Goal: Answer question/provide support: Answer question/provide support

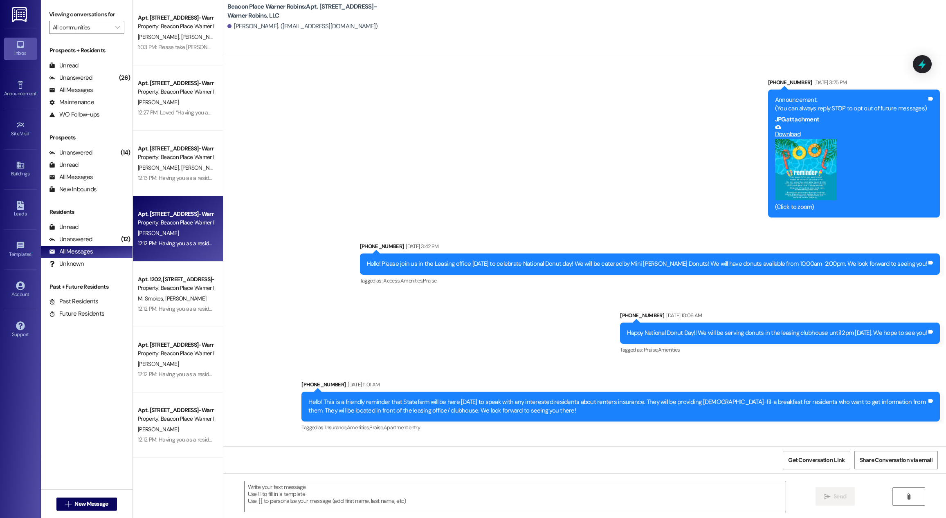
scroll to position [3790, 0]
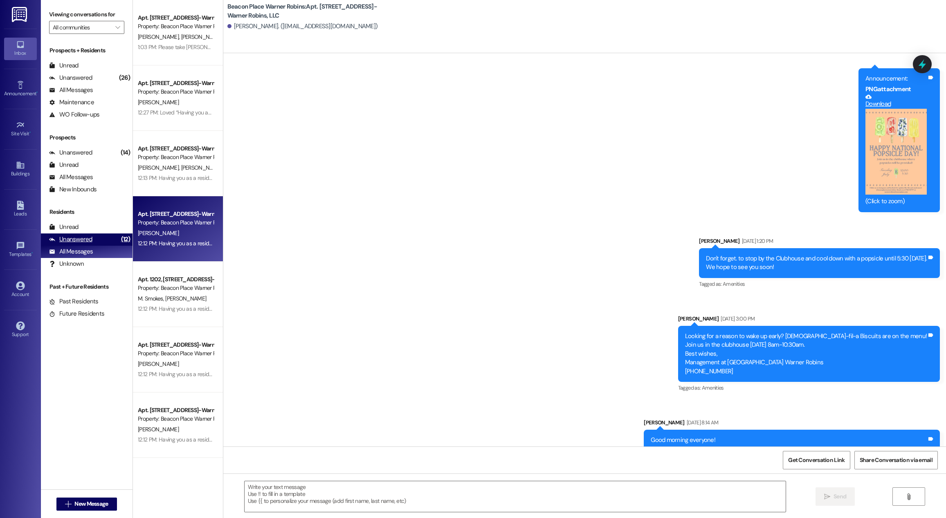
click at [96, 241] on div "Unanswered (12)" at bounding box center [87, 240] width 92 height 12
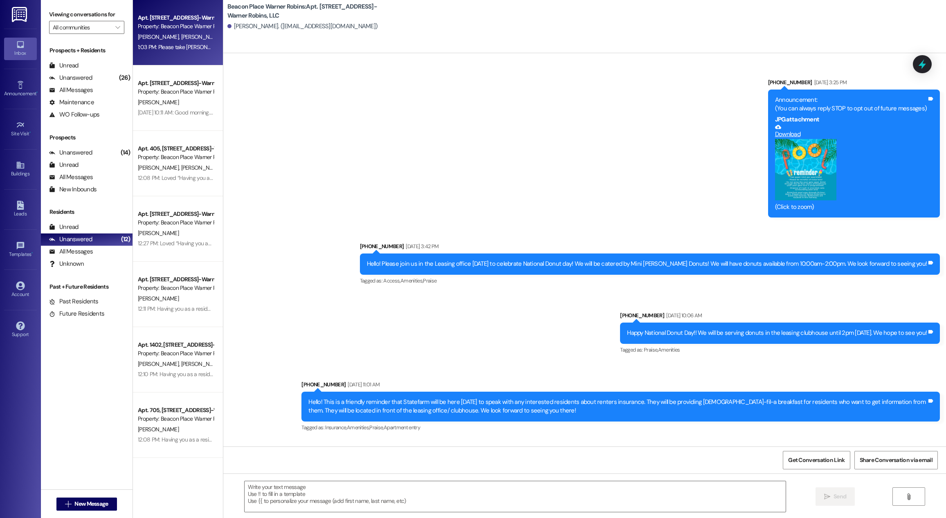
scroll to position [4387, 0]
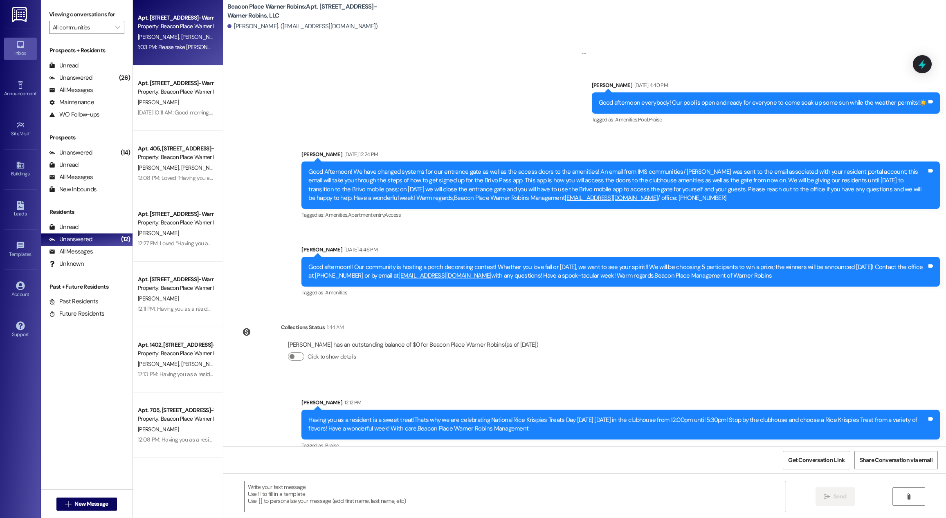
click at [179, 39] on div "[PERSON_NAME] [PERSON_NAME]" at bounding box center [175, 37] width 77 height 10
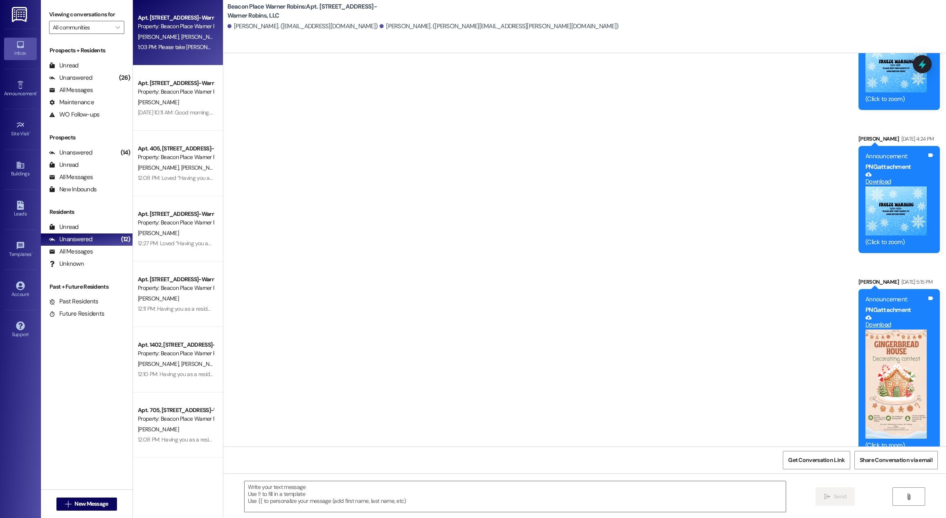
scroll to position [6822, 0]
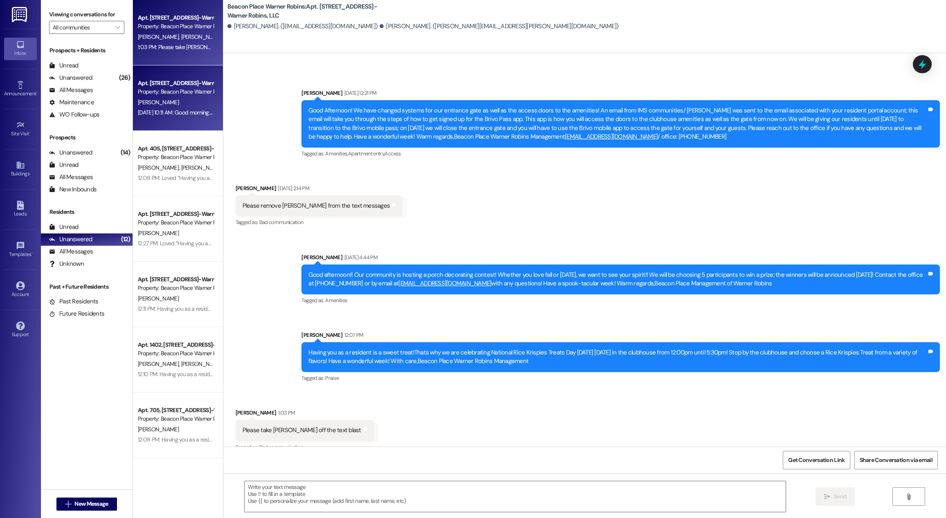
click at [160, 91] on div "Property: Beacon Place Warner Robins" at bounding box center [176, 92] width 76 height 9
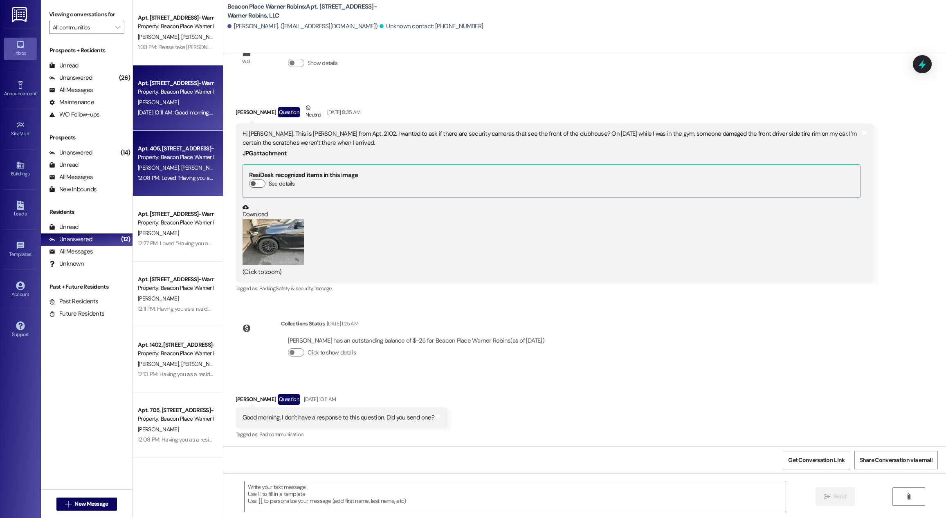
click at [174, 153] on div "Property: Beacon Place Warner Robins" at bounding box center [176, 157] width 76 height 9
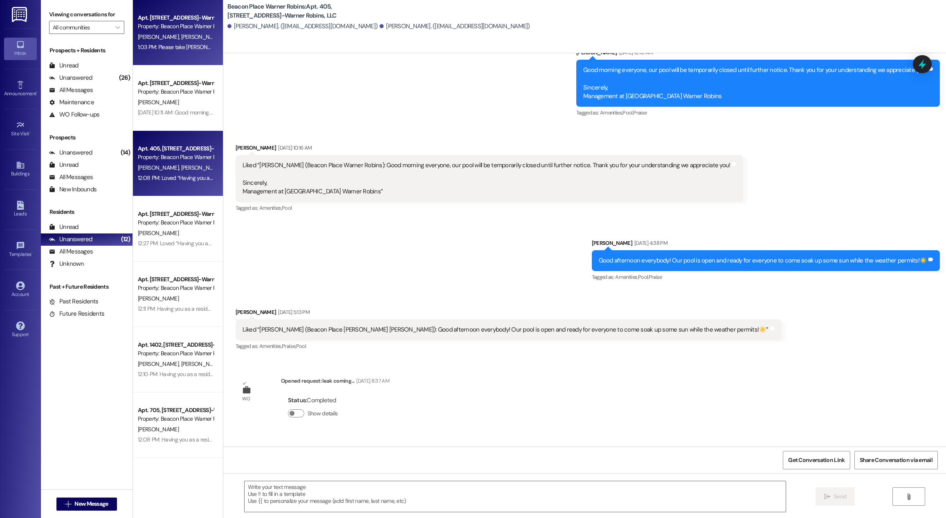
click at [207, 51] on div "Apt. 602, [STREET_ADDRESS]-Warner Robins, LLC Property: [GEOGRAPHIC_DATA] Warne…" at bounding box center [178, 32] width 90 height 65
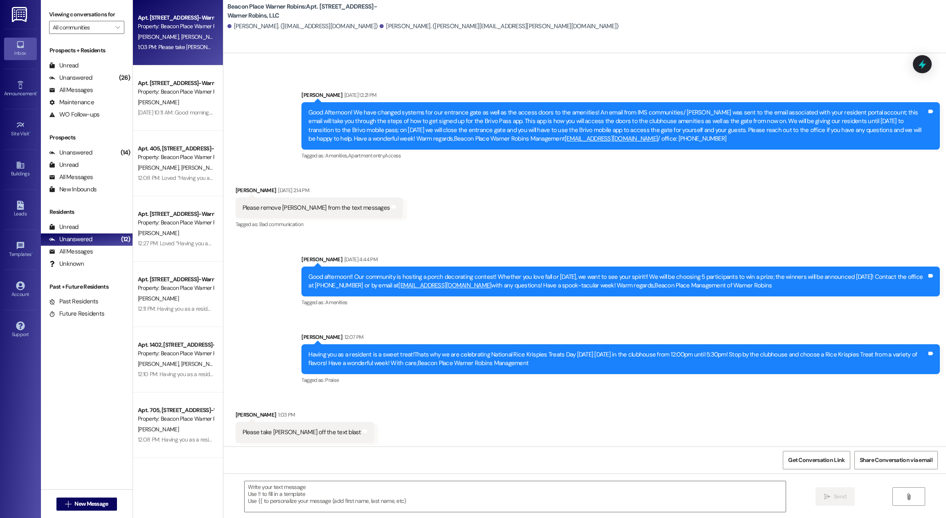
scroll to position [6823, 0]
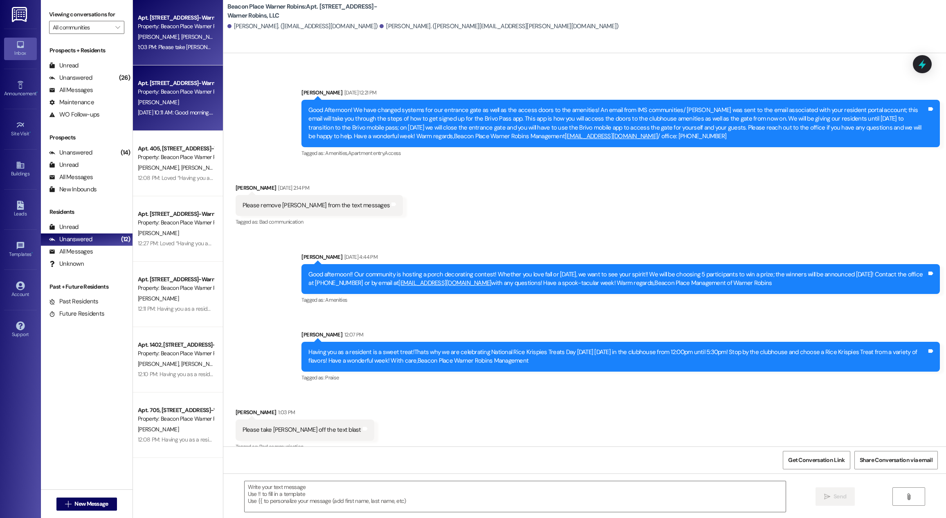
click at [164, 100] on div "[PERSON_NAME]" at bounding box center [175, 102] width 77 height 10
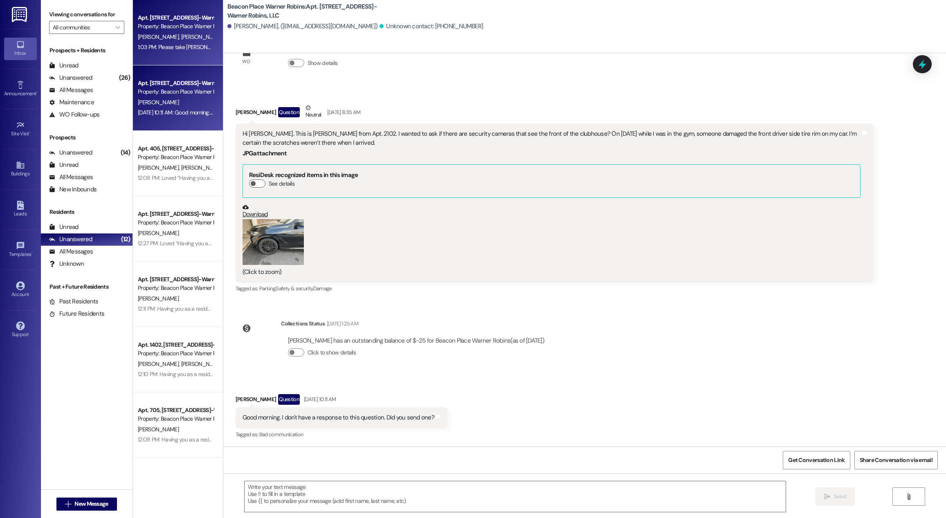
click at [181, 36] on span "[PERSON_NAME]" at bounding box center [201, 36] width 41 height 7
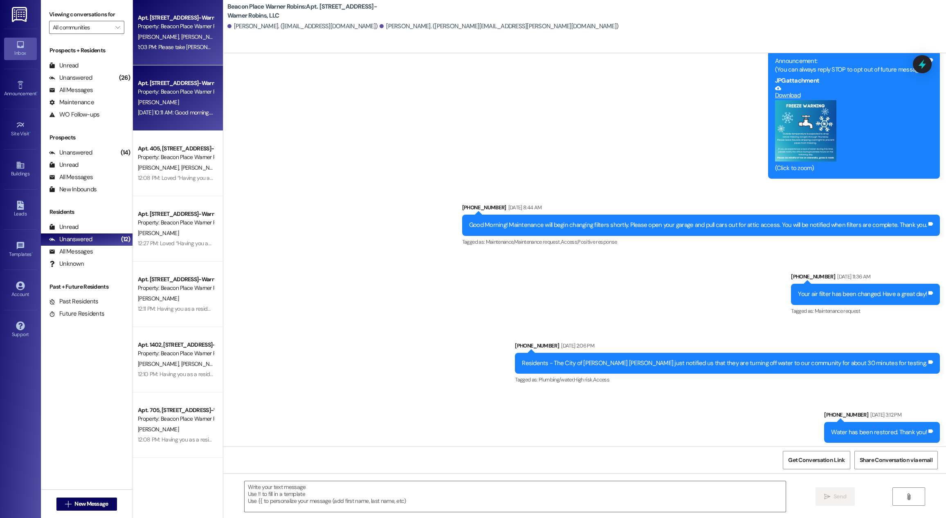
scroll to position [6822, 0]
